Goal: Information Seeking & Learning: Learn about a topic

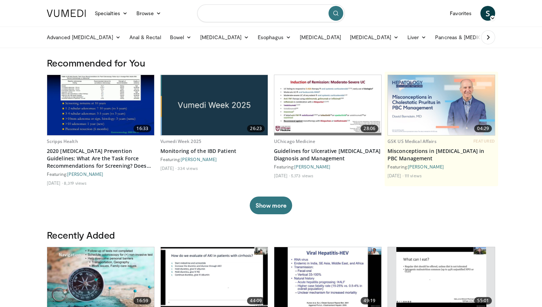
click at [239, 15] on input "Search topics, interventions" at bounding box center [271, 13] width 148 height 18
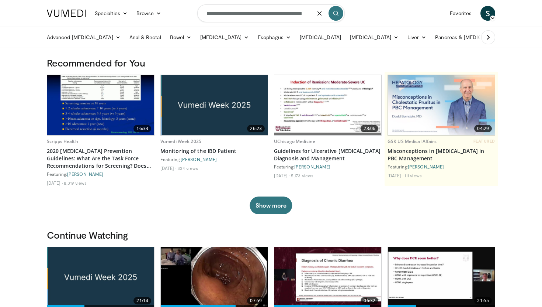
type input "**********"
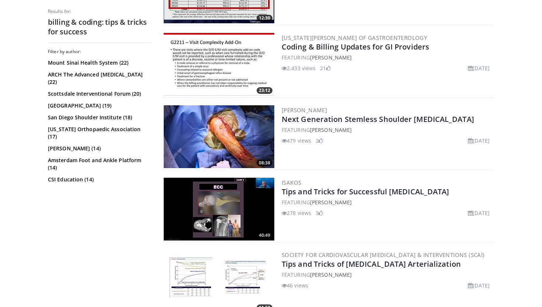
scroll to position [176, 0]
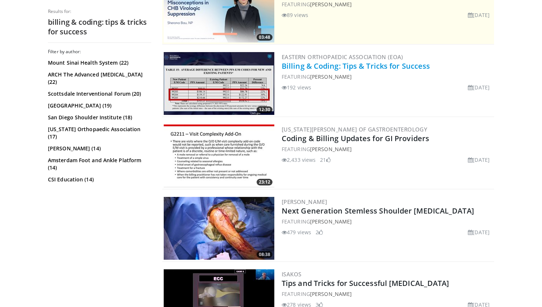
click at [377, 67] on link "Billing & Coding: Tips & Tricks for Success" at bounding box center [356, 66] width 148 height 10
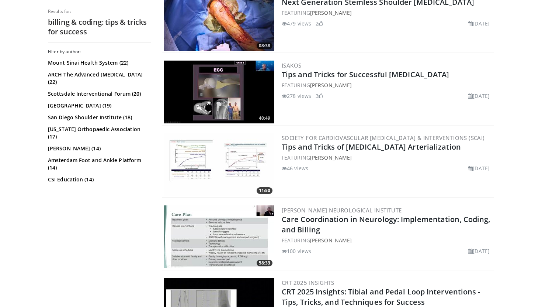
scroll to position [0, 0]
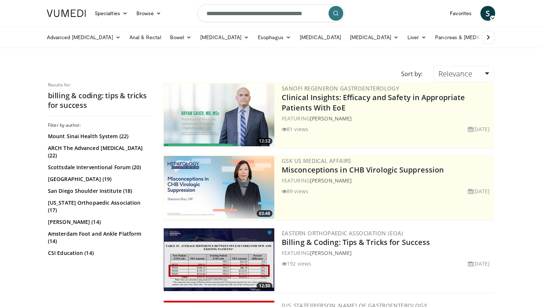
click at [247, 14] on input "**********" at bounding box center [271, 13] width 148 height 18
drag, startPoint x: 247, startPoint y: 14, endPoint x: 332, endPoint y: 14, distance: 84.1
click at [332, 14] on form "**********" at bounding box center [271, 13] width 148 height 27
type input "**********"
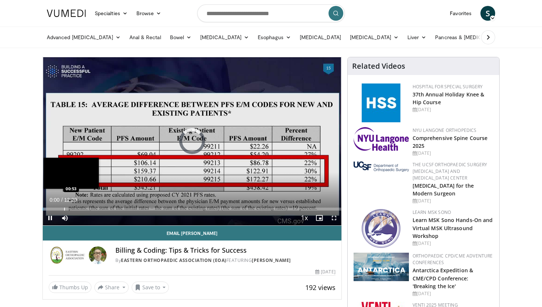
click at [64, 208] on div "Progress Bar" at bounding box center [64, 208] width 1 height 3
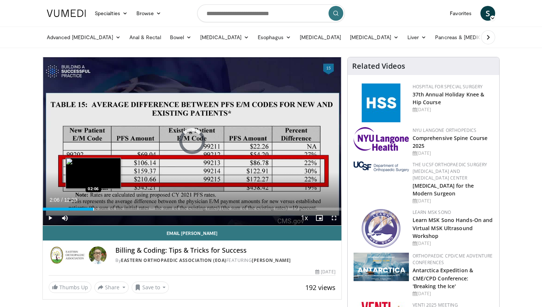
click at [93, 210] on div "Progress Bar" at bounding box center [93, 208] width 1 height 3
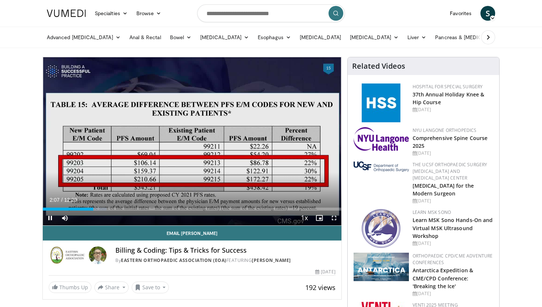
click at [113, 211] on div "Current Time 2:07 / Duration 12:29 Pause Skip Backward Skip Forward Mute Loaded…" at bounding box center [192, 217] width 299 height 15
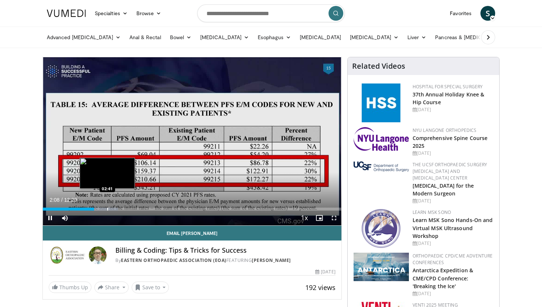
click at [107, 209] on div "Loaded : 25.16% 02:08 02:41" at bounding box center [192, 208] width 299 height 3
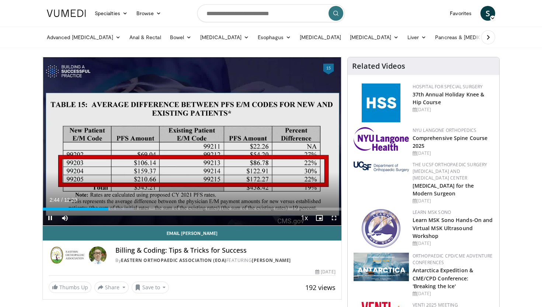
click at [118, 210] on div "Current Time 2:44 / Duration 12:29 Pause Skip Backward Skip Forward Mute Loaded…" at bounding box center [192, 217] width 299 height 15
click at [119, 208] on div "Loaded : 30.45% 02:46 03:12" at bounding box center [192, 208] width 299 height 3
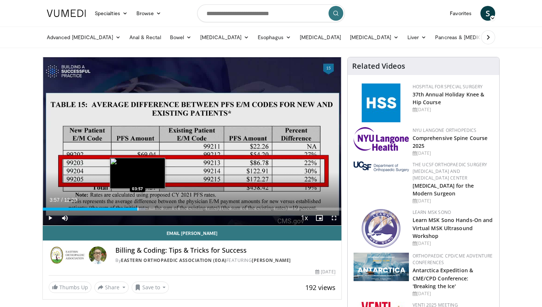
click at [138, 209] on div "Progress Bar" at bounding box center [138, 208] width 1 height 3
click at [150, 207] on div "Progress Bar" at bounding box center [150, 208] width 1 height 3
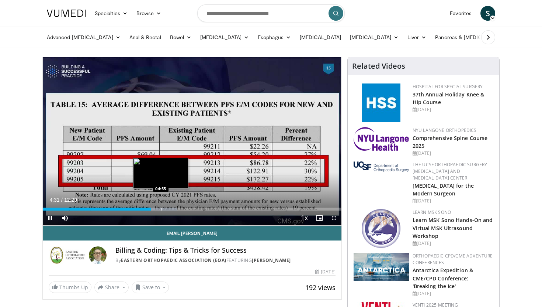
click at [161, 208] on div "Progress Bar" at bounding box center [161, 208] width 1 height 3
click at [173, 209] on div "Progress Bar" at bounding box center [173, 208] width 1 height 3
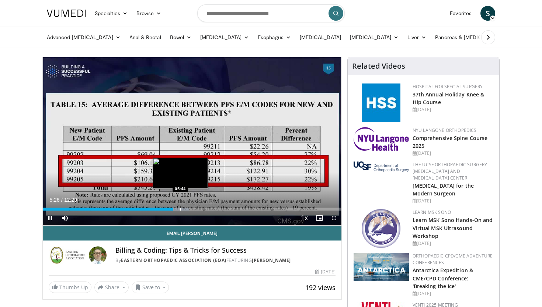
click at [181, 209] on div "Progress Bar" at bounding box center [180, 208] width 1 height 3
click at [191, 209] on div "Progress Bar" at bounding box center [191, 208] width 1 height 3
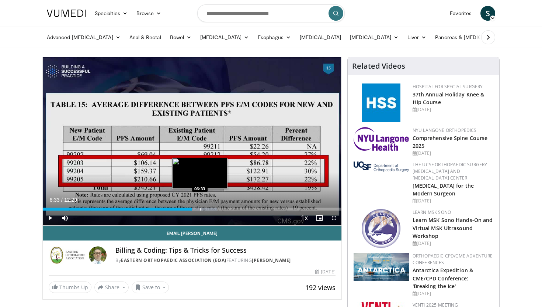
click at [200, 208] on div "Progress Bar" at bounding box center [200, 208] width 1 height 3
click at [213, 208] on div "Progress Bar" at bounding box center [212, 208] width 1 height 3
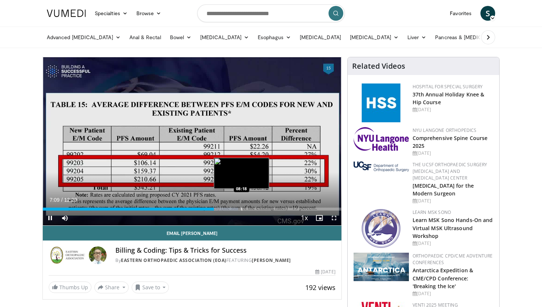
click at [242, 209] on div "Progress Bar" at bounding box center [242, 208] width 1 height 3
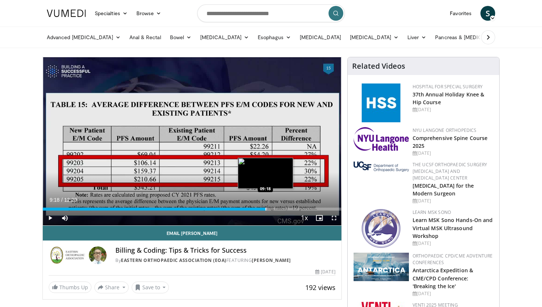
click at [266, 210] on div "Progress Bar" at bounding box center [266, 208] width 1 height 3
